Goal: Information Seeking & Learning: Learn about a topic

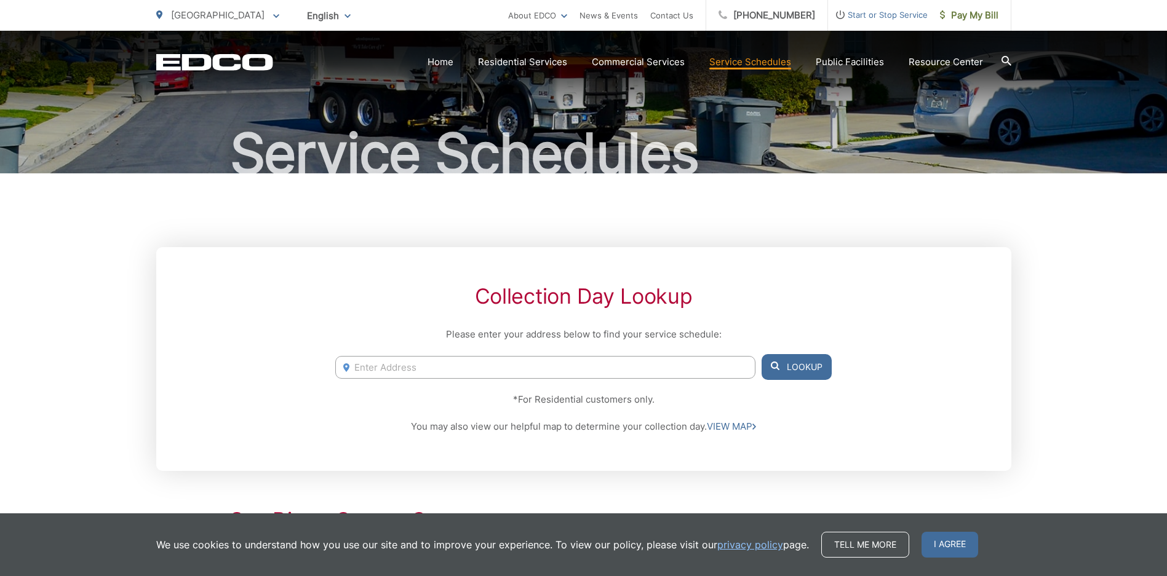
scroll to position [184, 0]
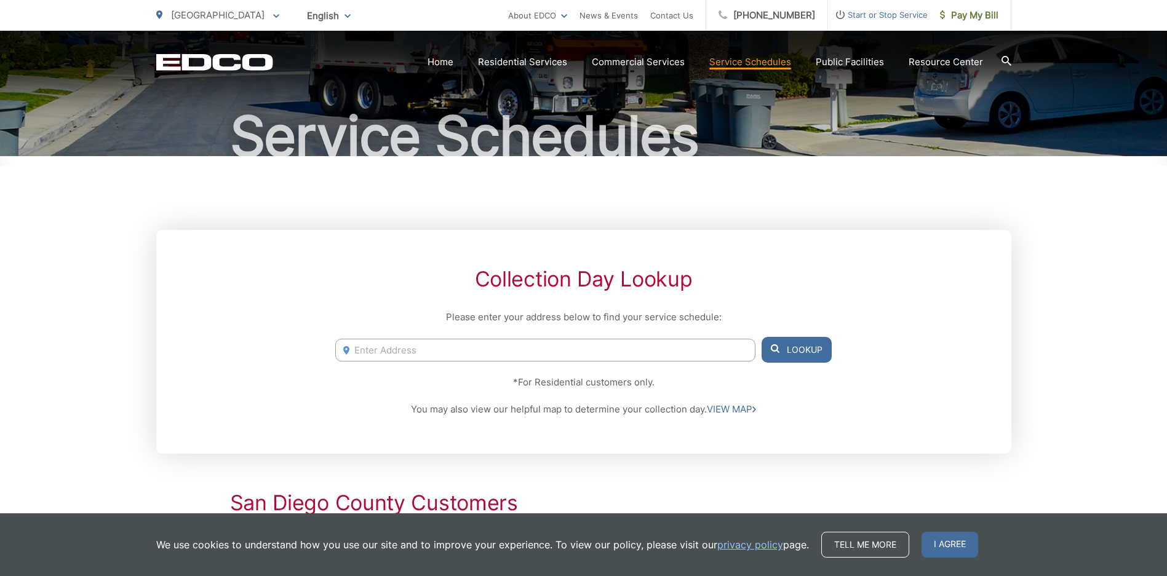
click at [429, 339] on input "Enter Address" at bounding box center [544, 350] width 419 height 23
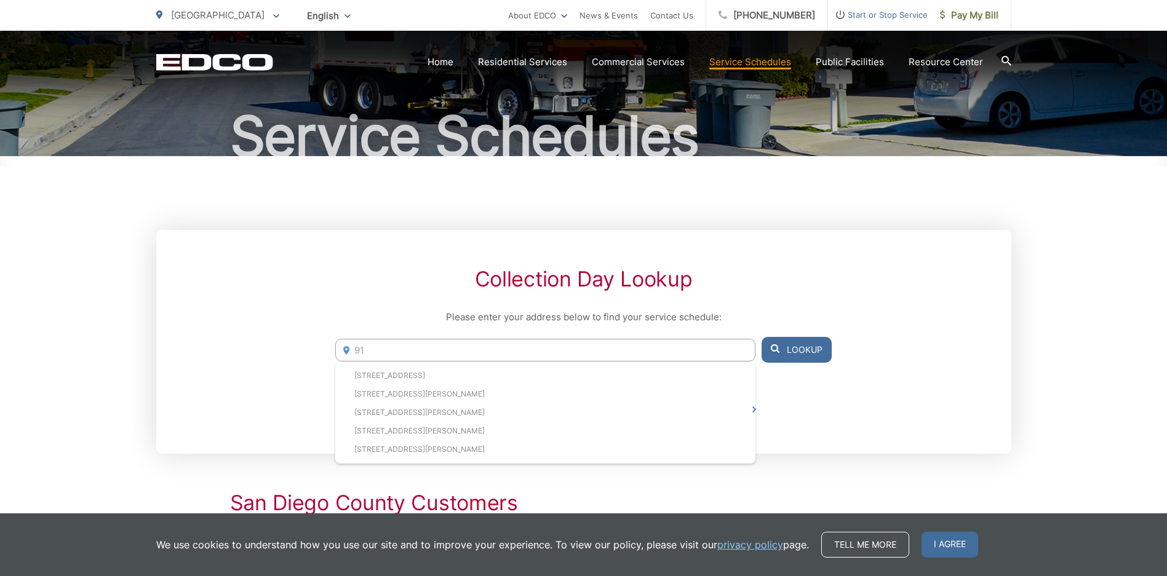
type input "9"
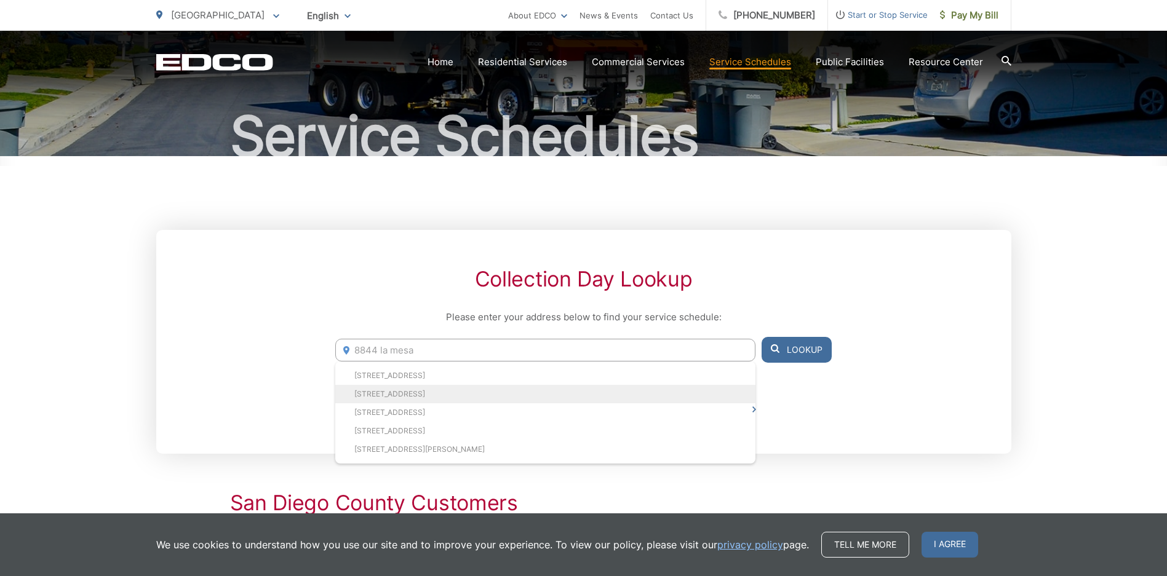
click at [400, 385] on li "[STREET_ADDRESS]" at bounding box center [544, 394] width 419 height 18
type input "[STREET_ADDRESS]"
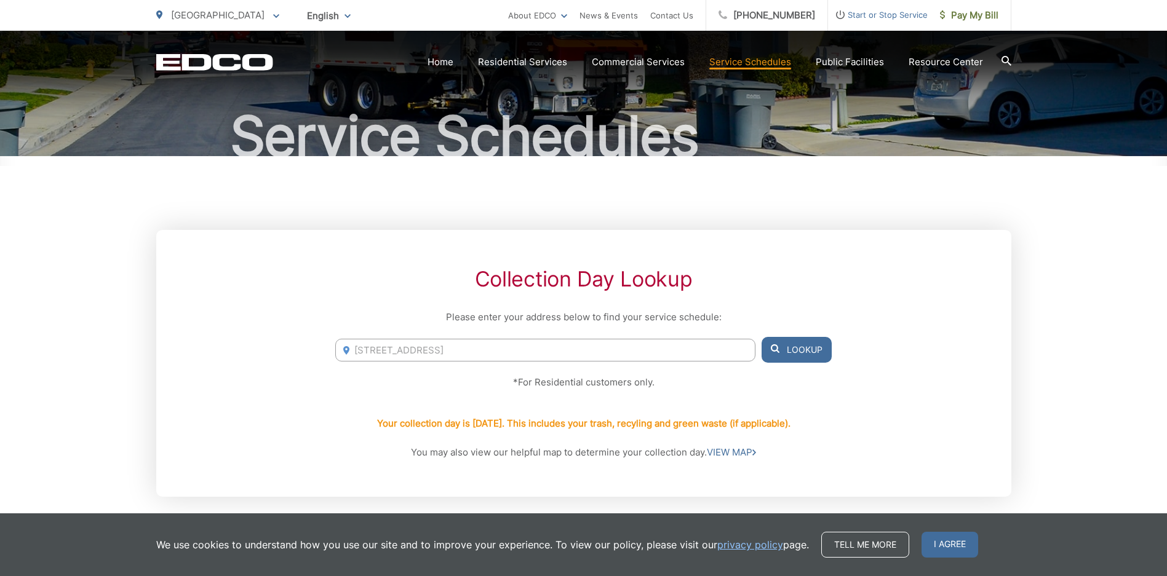
click at [787, 337] on button "Lookup" at bounding box center [796, 350] width 70 height 26
drag, startPoint x: 511, startPoint y: 258, endPoint x: 252, endPoint y: 252, distance: 259.6
click at [256, 252] on div "Collection Day Lookup Please enter your address below to find your service sche…" at bounding box center [583, 363] width 855 height 267
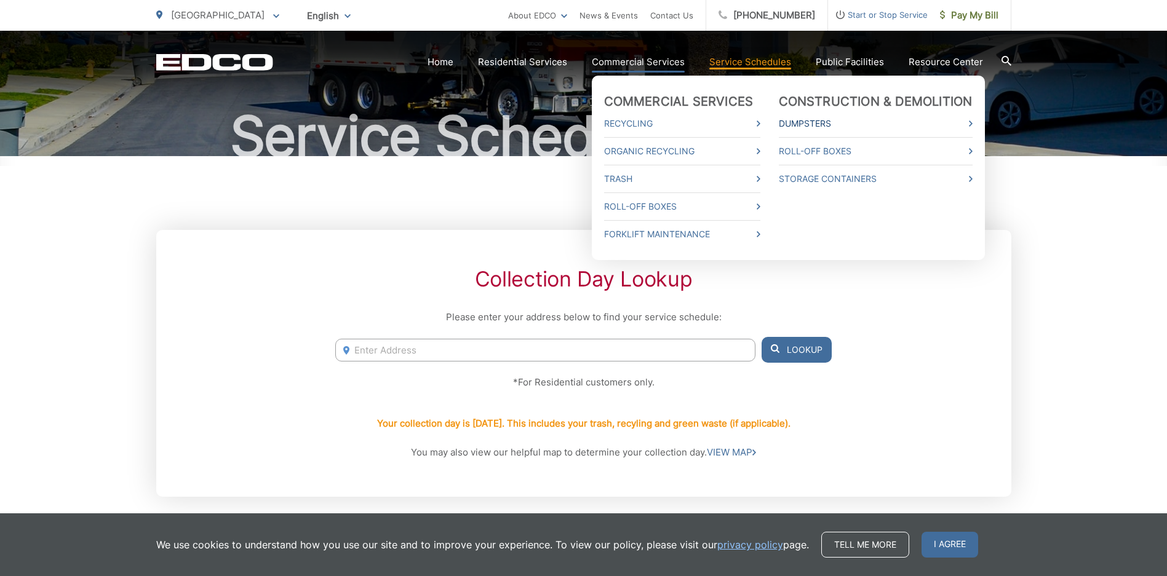
click at [801, 124] on link "Dumpsters" at bounding box center [876, 123] width 194 height 15
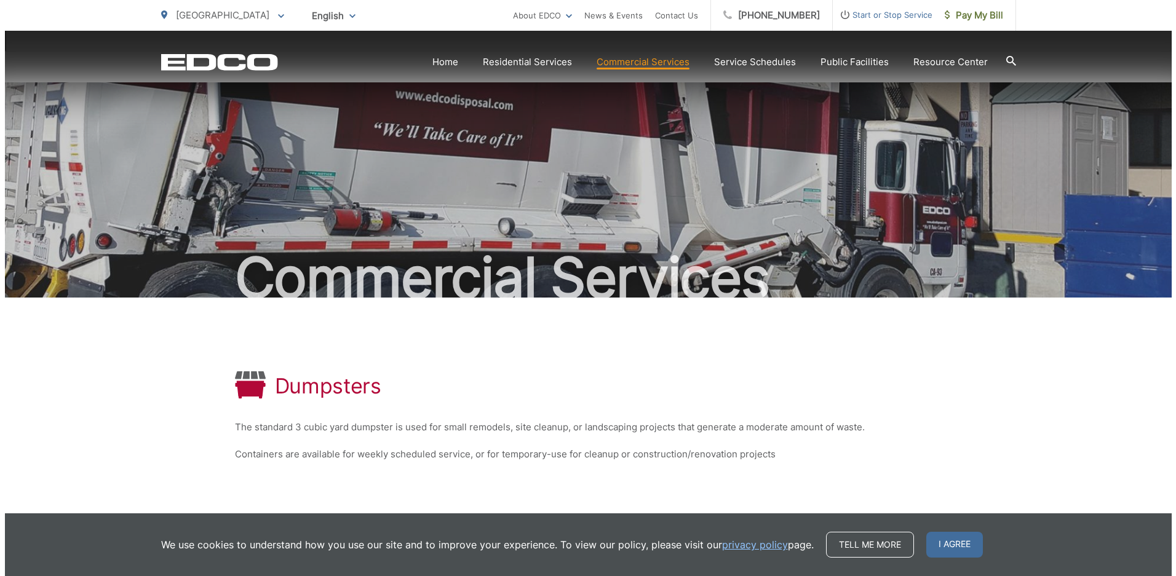
scroll to position [95, 0]
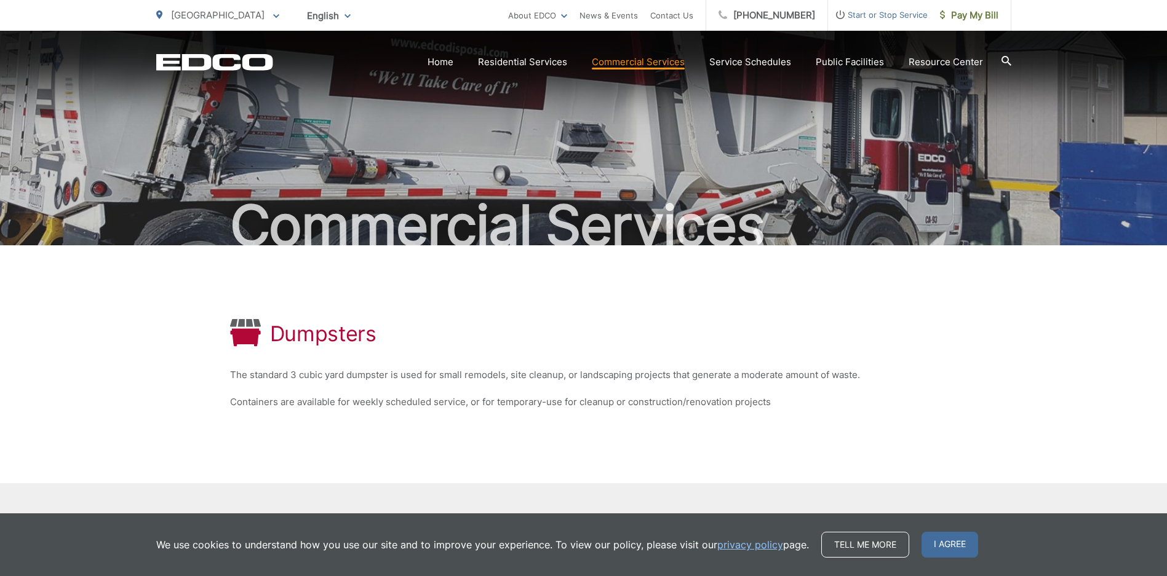
click at [712, 533] on input "Enter zip code" at bounding box center [728, 544] width 117 height 22
type input "91942"
drag, startPoint x: 824, startPoint y: 454, endPoint x: 810, endPoint y: 462, distance: 16.2
click at [823, 520] on div "Your Service Area You are currently viewing services for La Mesa City. Enter a …" at bounding box center [583, 539] width 707 height 38
click at [809, 533] on button "Go" at bounding box center [808, 544] width 31 height 22
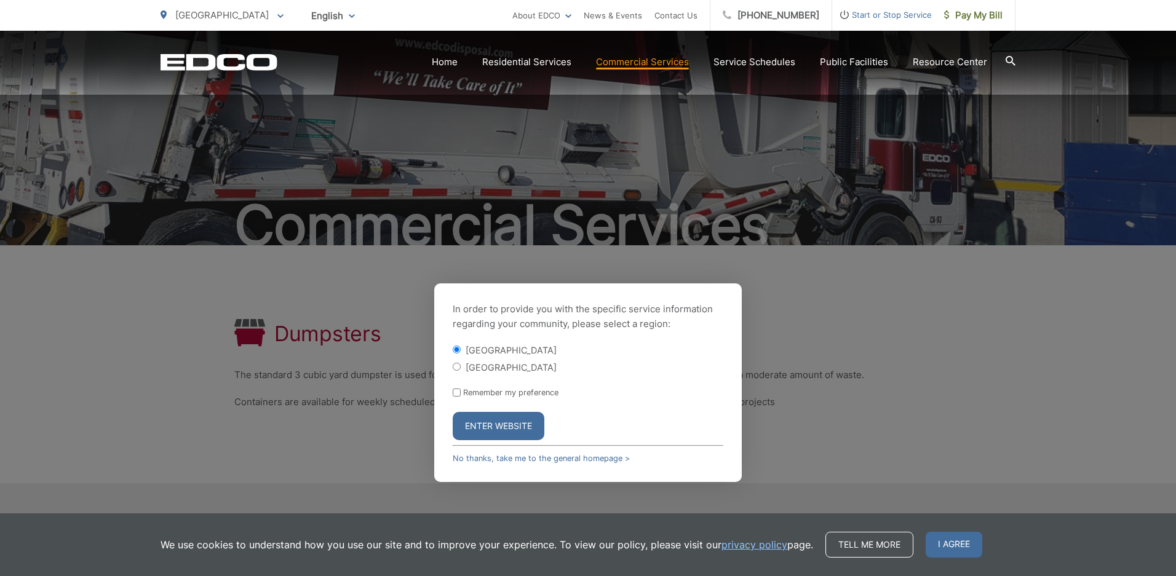
click at [499, 412] on button "Enter Website" at bounding box center [499, 426] width 92 height 28
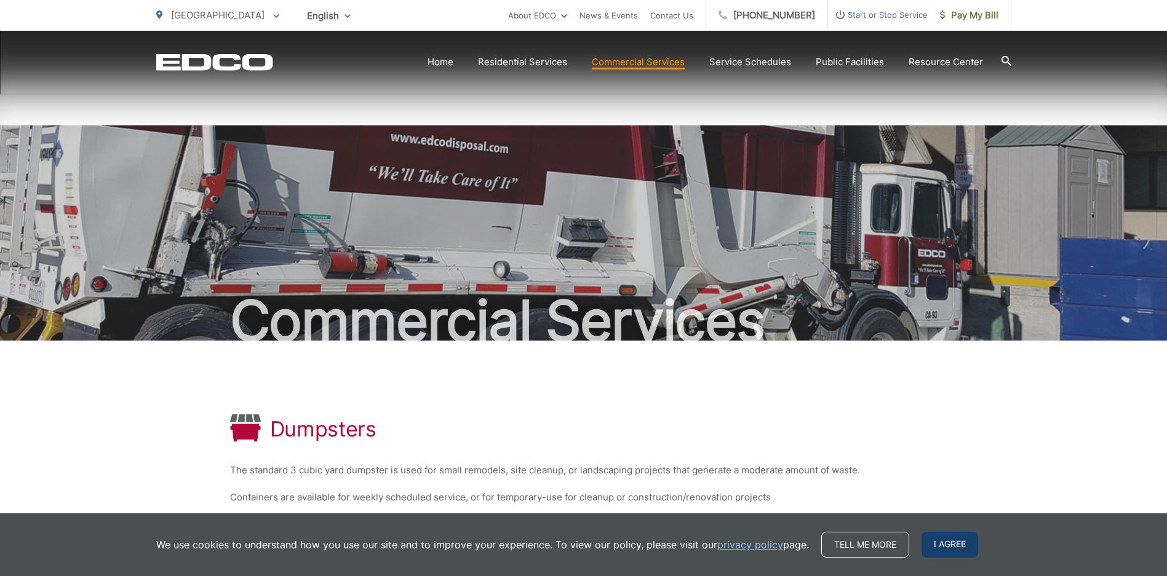
click at [945, 544] on span "I agree" at bounding box center [949, 545] width 57 height 26
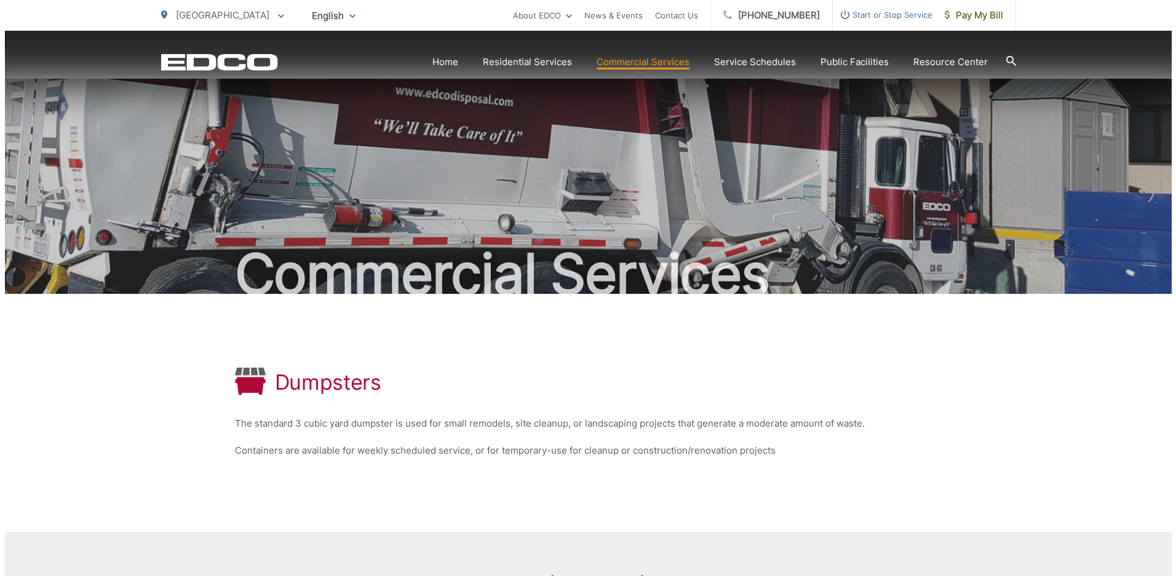
scroll to position [95, 0]
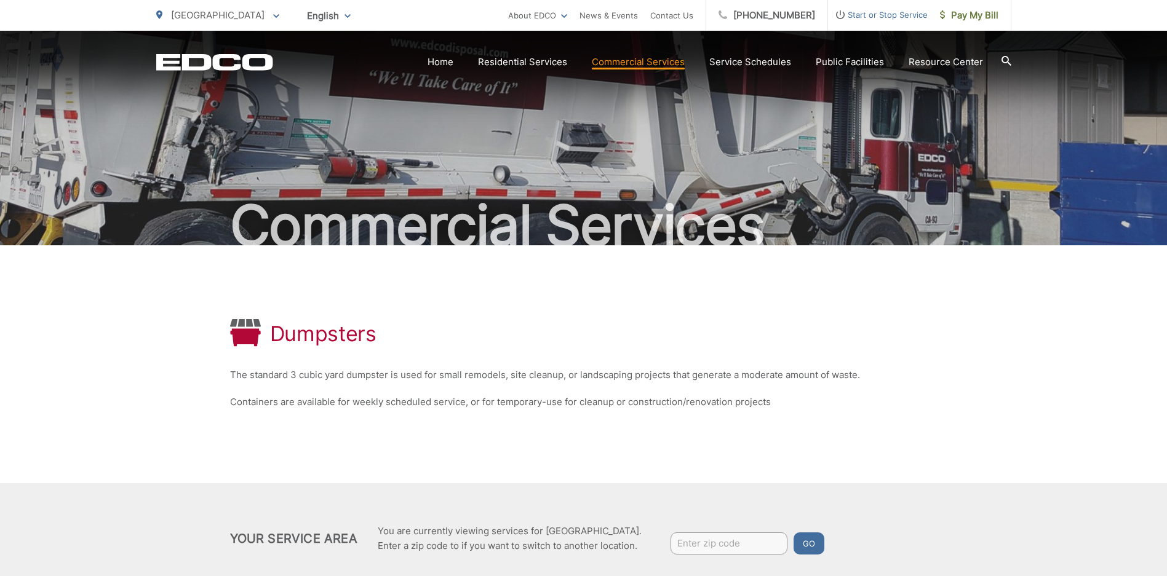
click at [691, 533] on input "Enter zip code" at bounding box center [728, 544] width 117 height 22
type input "91942"
click at [793, 533] on button "Go" at bounding box center [808, 544] width 31 height 22
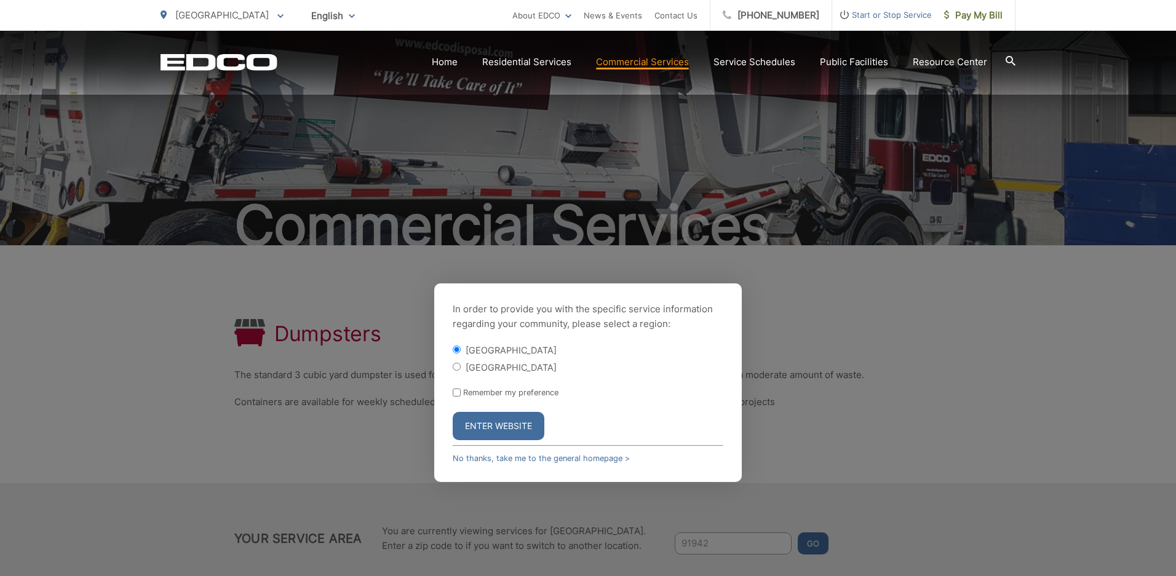
click at [503, 347] on div "In order to provide you with the specific service information regarding your co…" at bounding box center [587, 382] width 307 height 199
click at [510, 412] on button "Enter Website" at bounding box center [499, 426] width 92 height 28
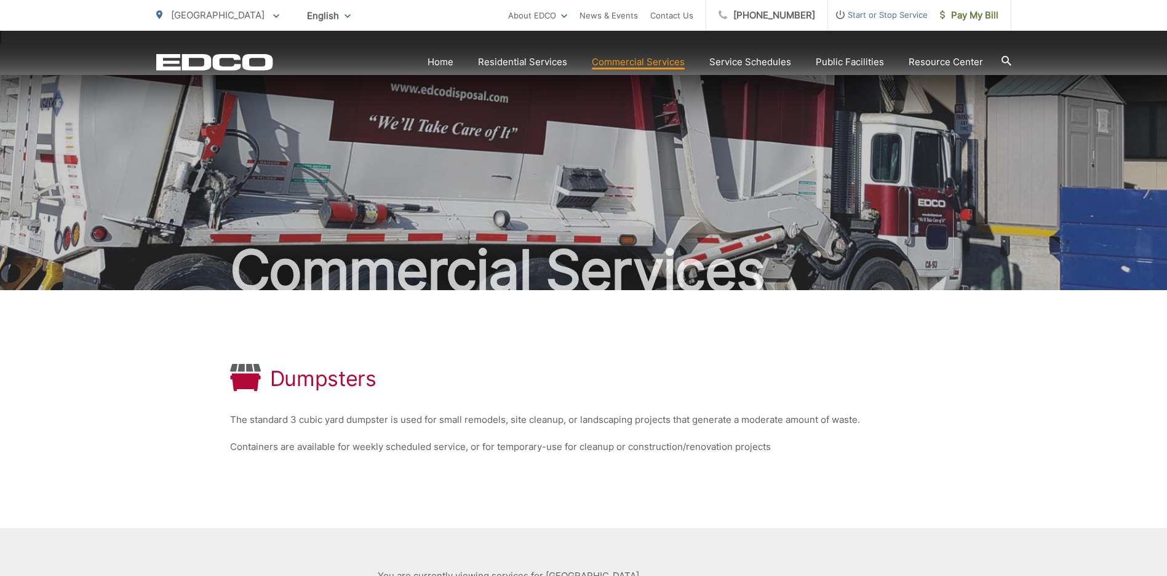
scroll to position [95, 0]
